Goal: Transaction & Acquisition: Subscribe to service/newsletter

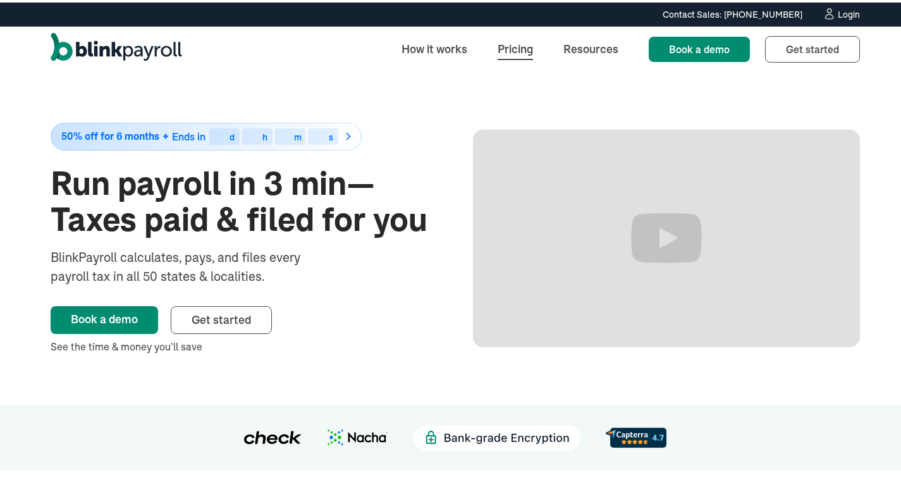
click at [505, 47] on link "Pricing" at bounding box center [516, 46] width 56 height 27
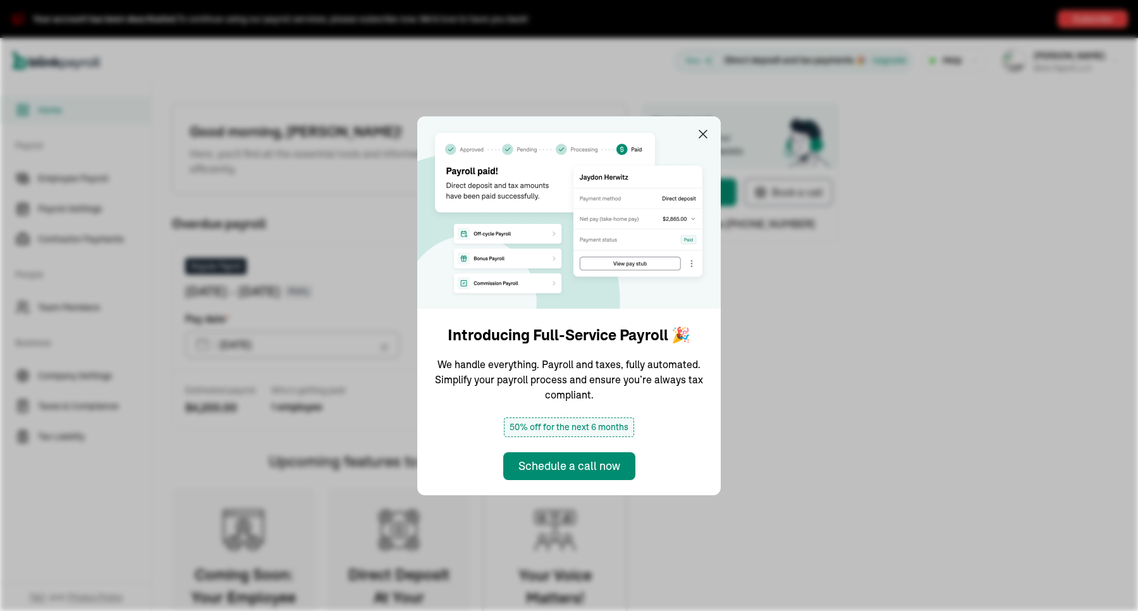
type input "02/28/2025"
type input "[DATE]"
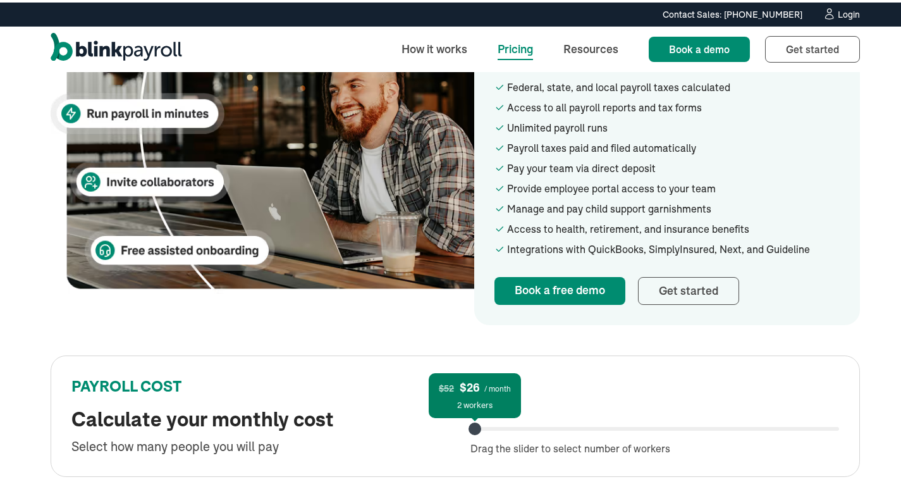
scroll to position [569, 0]
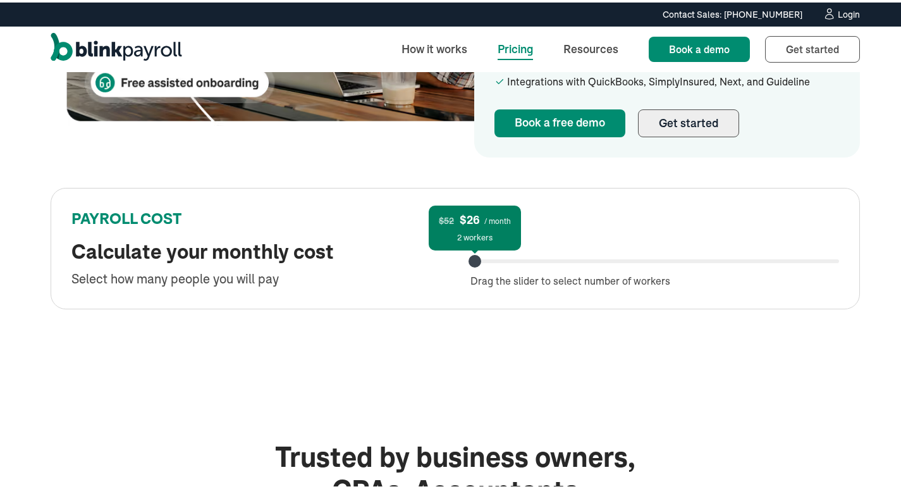
click at [674, 114] on link "Get started" at bounding box center [688, 121] width 101 height 28
